Goal: Task Accomplishment & Management: Manage account settings

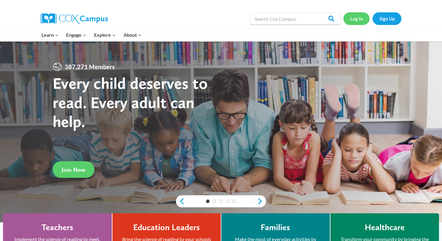
click at [356, 18] on link "Log In" at bounding box center [357, 18] width 26 height 12
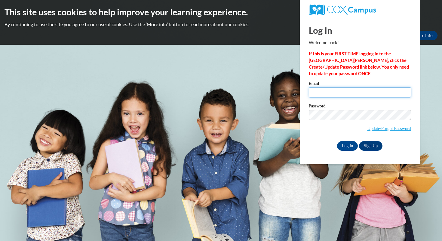
click at [317, 92] on input "Email" at bounding box center [360, 92] width 102 height 10
type input "solson@waukesha.k12.wi.us"
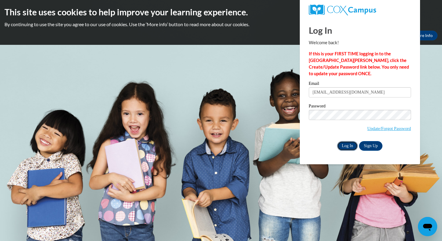
click at [349, 146] on input "Log In" at bounding box center [347, 146] width 21 height 10
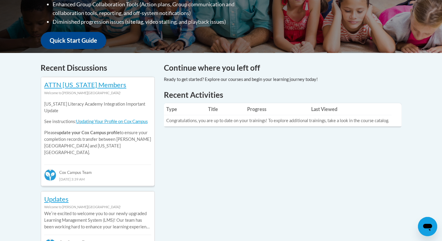
scroll to position [202, 0]
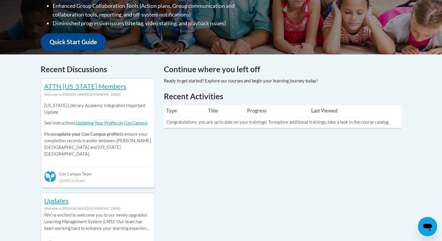
drag, startPoint x: 246, startPoint y: 95, endPoint x: 251, endPoint y: 95, distance: 5.2
click at [251, 95] on h1 "Recent Activities" at bounding box center [283, 96] width 238 height 11
